Goal: Navigation & Orientation: Find specific page/section

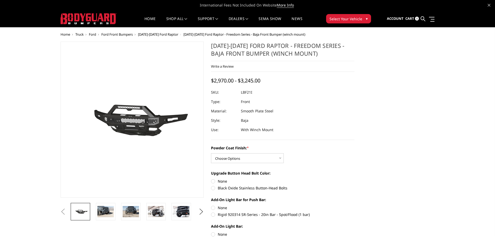
click at [130, 35] on span "Ford Front Bumpers" at bounding box center [116, 34] width 31 height 5
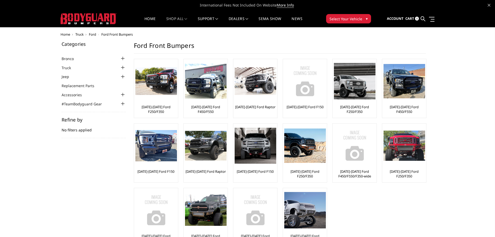
click at [125, 66] on div at bounding box center [123, 67] width 6 height 6
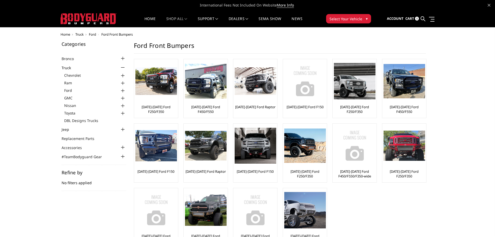
click at [122, 90] on div at bounding box center [123, 91] width 6 height 6
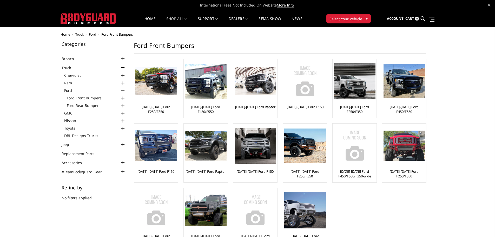
click at [124, 98] on div at bounding box center [123, 98] width 6 height 6
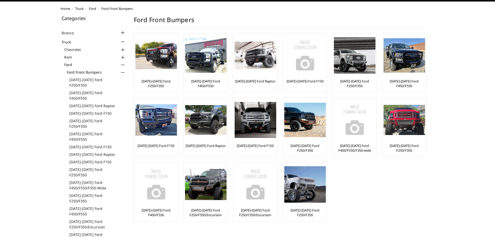
scroll to position [26, 0]
